Goal: Browse casually

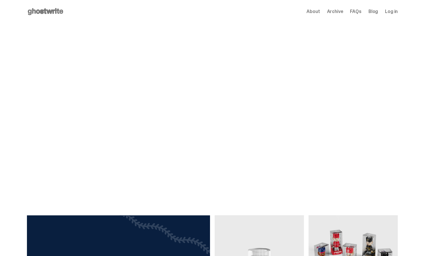
scroll to position [52, 0]
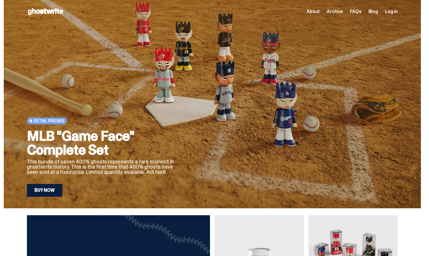
scroll to position [52, 0]
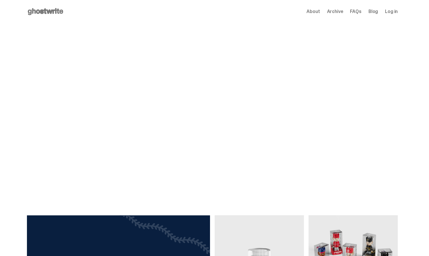
scroll to position [52, 0]
